Goal: Information Seeking & Learning: Learn about a topic

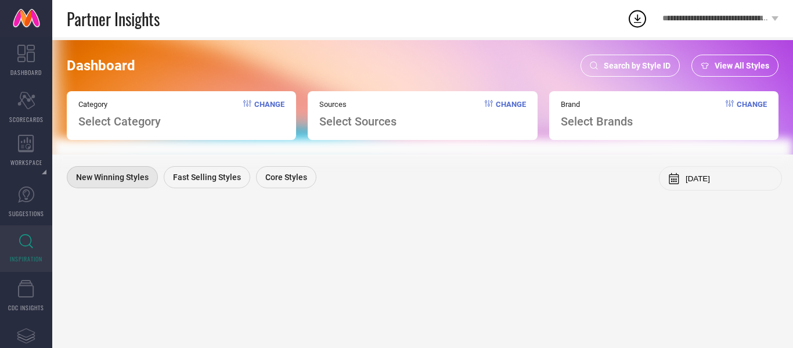
click at [630, 63] on span "Search by Style ID" at bounding box center [637, 65] width 67 height 9
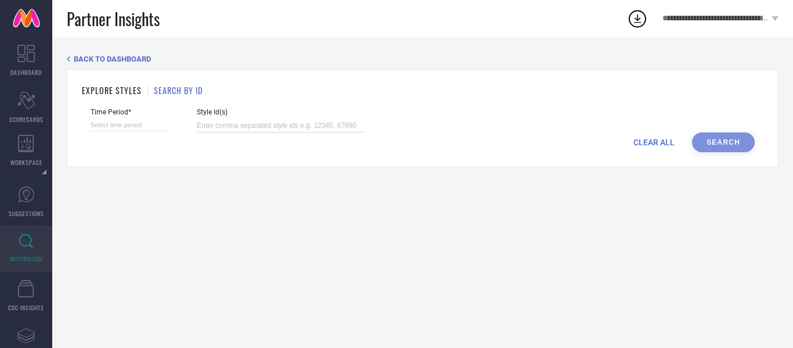
click at [252, 129] on input at bounding box center [281, 125] width 168 height 13
paste input "22392224 25089590 30918049 30918026 31324603 22455114 30918036 30918054 3132459…"
type input "22392224 25089590 30918049 30918026 31324603 22455114 30918036 30918054 3132459…"
click at [724, 139] on div "CLEAR ALL Search" at bounding box center [423, 142] width 664 height 20
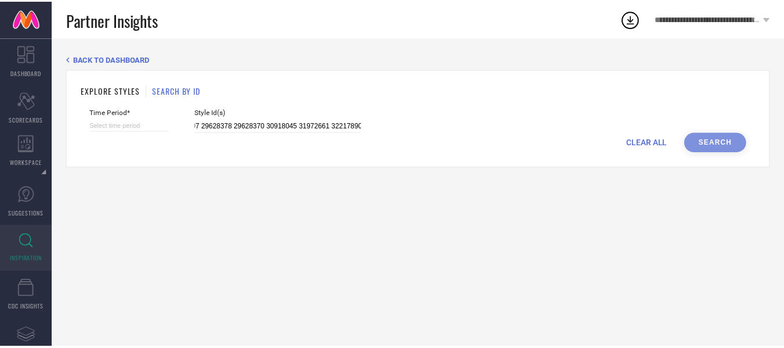
scroll to position [0, 0]
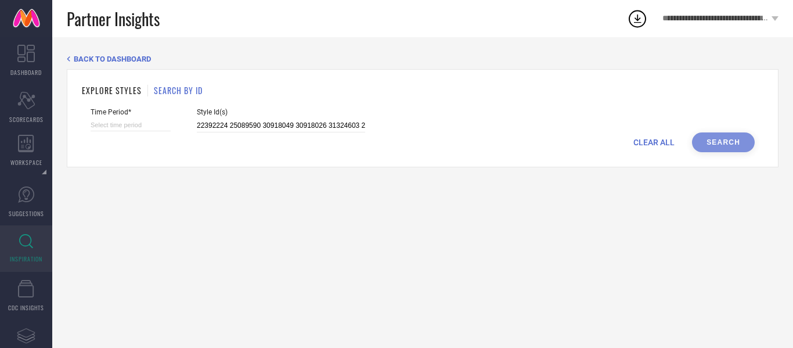
click at [715, 143] on div "CLEAR ALL Search" at bounding box center [423, 142] width 664 height 20
click at [130, 125] on input at bounding box center [131, 125] width 80 height 12
select select "7"
select select "2025"
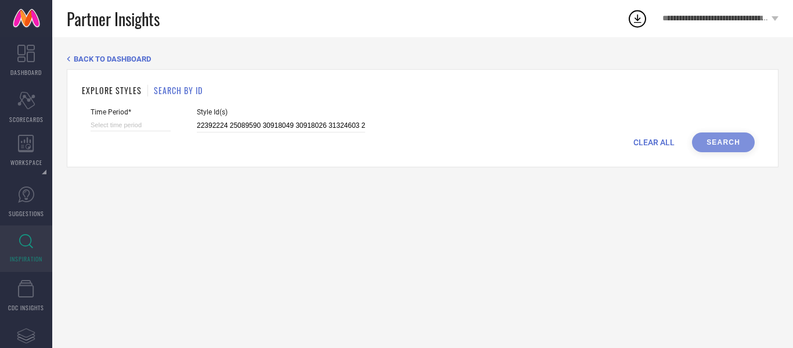
select select "8"
select select "2025"
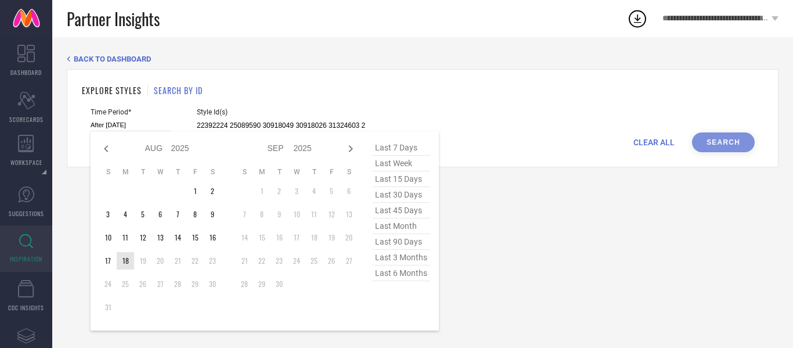
click at [123, 262] on td "18" at bounding box center [125, 260] width 17 height 17
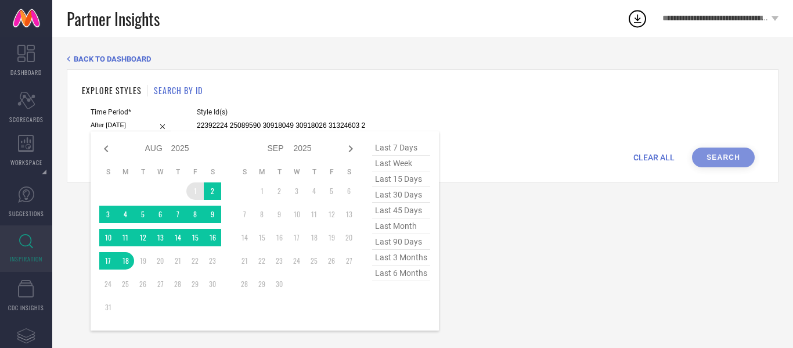
type input "[DATE] to [DATE]"
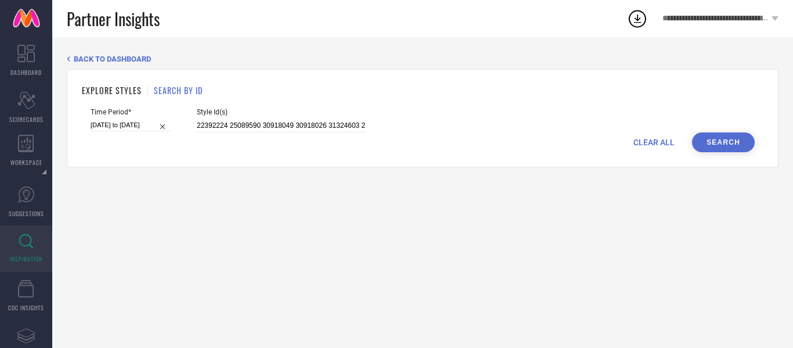
click at [716, 144] on button "Search" at bounding box center [723, 142] width 63 height 20
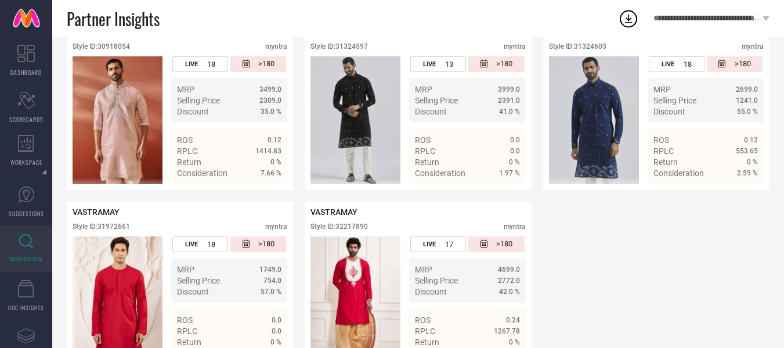
scroll to position [843, 0]
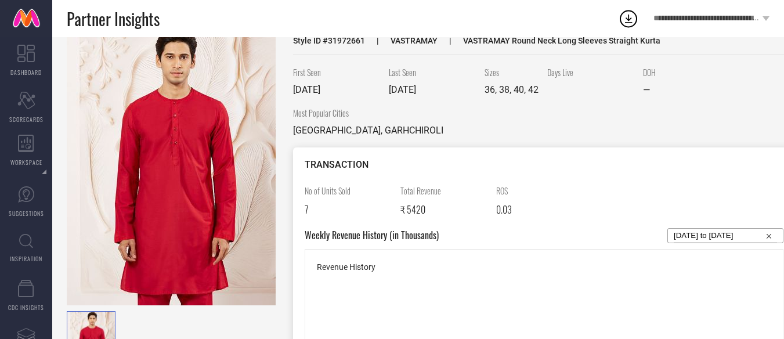
scroll to position [48, 0]
